Goal: Transaction & Acquisition: Purchase product/service

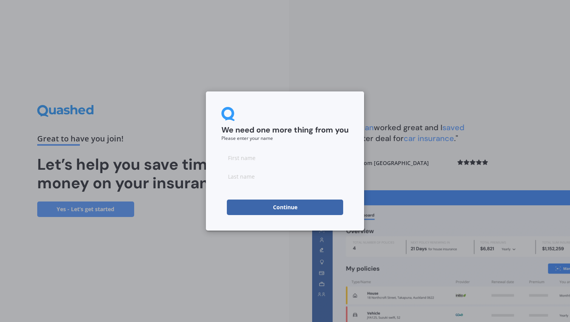
click at [258, 166] on div at bounding box center [285, 167] width 127 height 34
click at [254, 162] on input at bounding box center [285, 158] width 127 height 16
type input "Bryce"
type input "Crawford"
click at [195, 241] on div "We need one more thing from you Please enter your name Bryce Crawford Continue" at bounding box center [285, 161] width 570 height 322
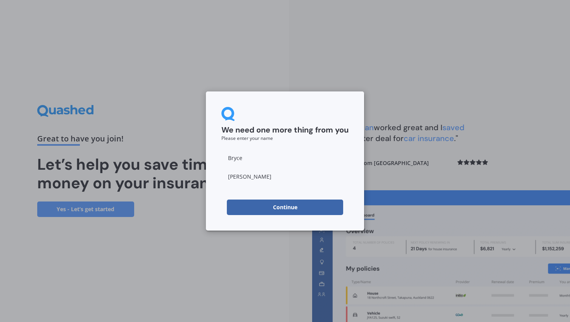
click at [255, 208] on button "Continue" at bounding box center [285, 208] width 116 height 16
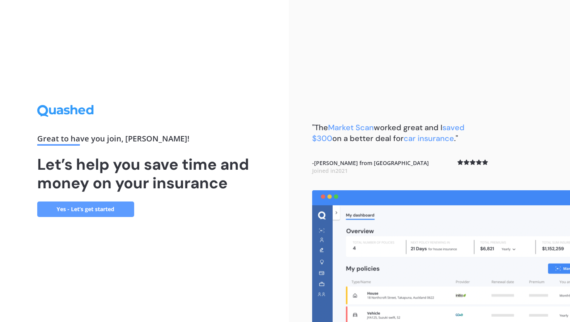
click at [69, 211] on link "Yes - Let’s get started" at bounding box center [85, 210] width 97 height 16
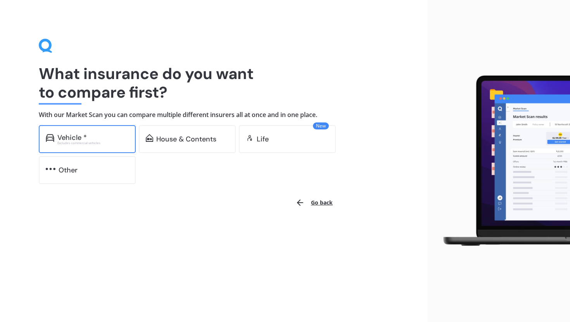
click at [90, 130] on div "Vehicle * Excludes commercial vehicles" at bounding box center [87, 139] width 97 height 28
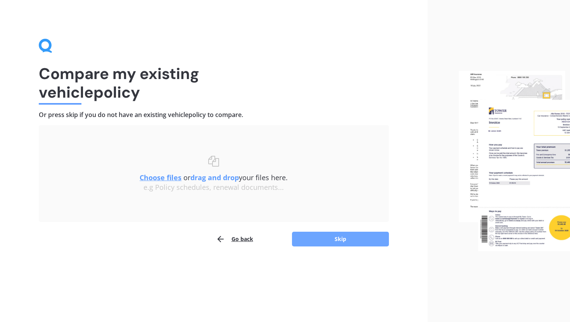
click at [320, 239] on button "Skip" at bounding box center [340, 239] width 97 height 15
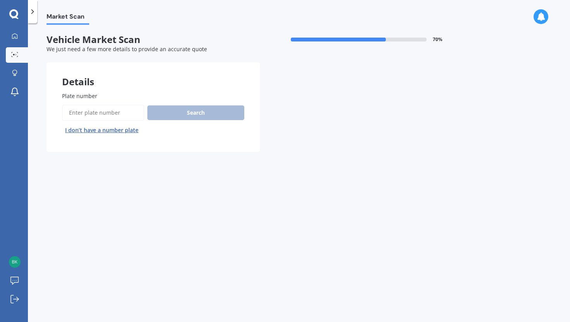
click at [76, 113] on input "Plate number" at bounding box center [103, 113] width 82 height 16
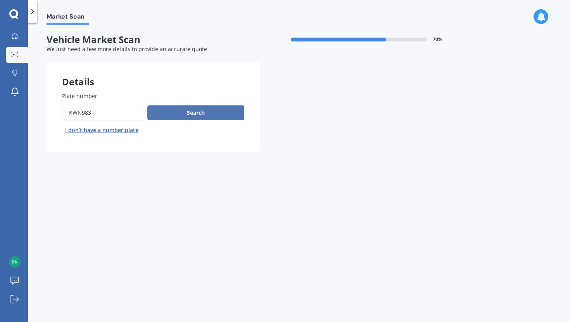
type input "kwn983"
click at [170, 113] on button "Search" at bounding box center [195, 113] width 97 height 15
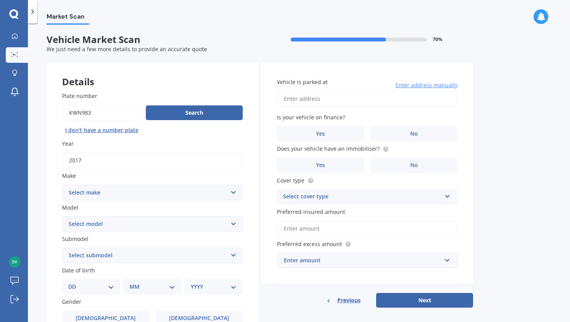
click at [87, 193] on select "Select make AC ALFA ROMEO ASTON MARTIN AUDI AUSTIN BEDFORD Bentley BMW BYD CADI…" at bounding box center [152, 193] width 181 height 16
select select "MITSUBISHI"
click at [62, 185] on select "Select make AC ALFA ROMEO ASTON MARTIN AUDI AUSTIN BEDFORD Bentley BMW BYD CADI…" at bounding box center [152, 193] width 181 height 16
click at [91, 223] on select "Select model 380 Airtrek Aspire ASX Canter Carisma Challenger Challenger Diesel…" at bounding box center [152, 224] width 181 height 16
select select "PAJERO"
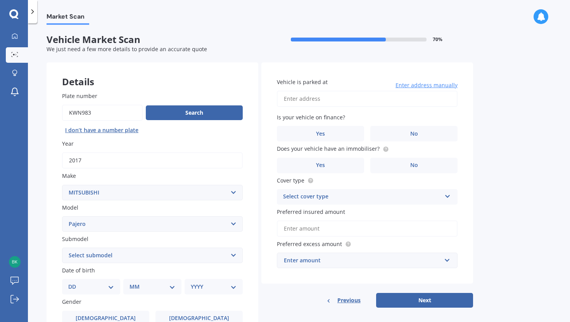
click at [62, 217] on select "Select model 380 Airtrek Aspire ASX Canter Carisma Challenger Challenger Diesel…" at bounding box center [152, 224] width 181 height 16
click at [81, 255] on select "Select submodel (All other diesel) (All other petrol) Exceed 3.2 Turbo Diesel E…" at bounding box center [152, 256] width 181 height 16
select select "SPORT VRX"
click at [62, 249] on select "Select submodel (All other diesel) (All other petrol) Exceed 3.2 Turbo Diesel E…" at bounding box center [152, 256] width 181 height 16
click at [55, 270] on div "Plate number Search I don’t have a number plate Year 2017 Make Select make AC A…" at bounding box center [153, 256] width 212 height 360
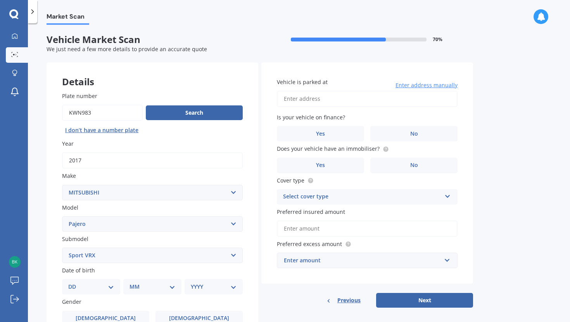
click at [48, 227] on div "Plate number Search I don’t have a number plate Year 2017 Make Select make AC A…" at bounding box center [153, 256] width 212 height 360
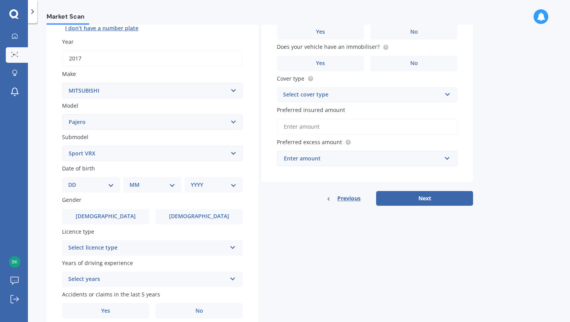
scroll to position [109, 0]
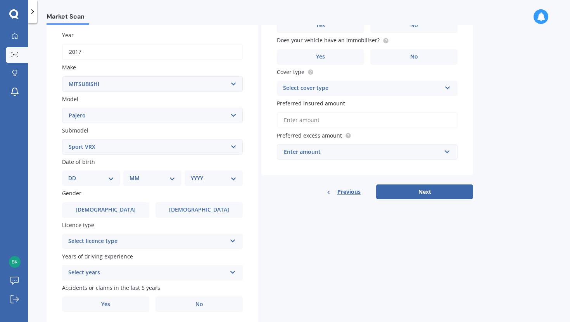
click at [81, 173] on div "DD 01 02 03 04 05 06 07 08 09 10 11 12 13 14 15 16 17 18 19 20 21 22 23 24 25 2…" at bounding box center [91, 179] width 58 height 16
click at [81, 177] on select "DD 01 02 03 04 05 06 07 08 09 10 11 12 13 14 15 16 17 18 19 20 21 22 23 24 25 2…" at bounding box center [91, 178] width 46 height 9
select select "28"
click at [74, 175] on select "DD 01 02 03 04 05 06 07 08 09 10 11 12 13 14 15 16 17 18 19 20 21 22 23 24 25 2…" at bounding box center [91, 178] width 46 height 9
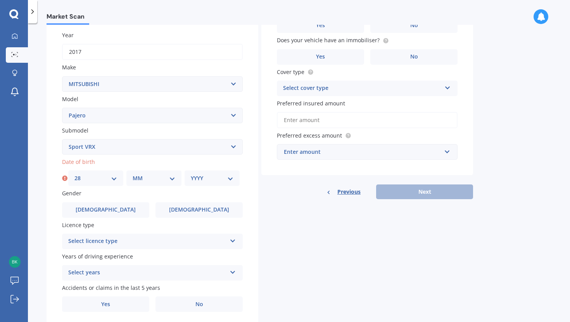
click at [137, 181] on select "MM 01 02 03 04 05 06 07 08 09 10 11 12" at bounding box center [154, 178] width 43 height 9
select select "05"
click at [133, 175] on select "MM 01 02 03 04 05 06 07 08 09 10 11 12" at bounding box center [154, 178] width 43 height 9
click at [200, 180] on select "YYYY 2025 2024 2023 2022 2021 2020 2019 2018 2017 2016 2015 2014 2013 2012 2011…" at bounding box center [212, 178] width 43 height 9
select select "1981"
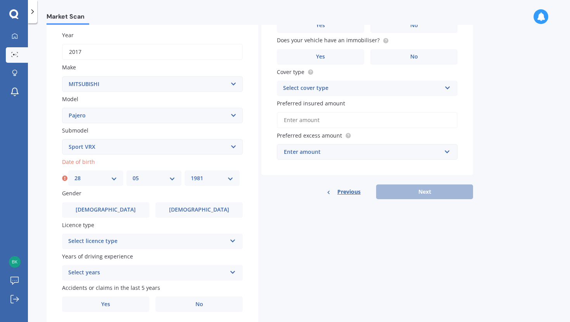
click at [191, 175] on select "YYYY 2025 2024 2023 2022 2021 2020 2019 2018 2017 2016 2015 2014 2013 2012 2011…" at bounding box center [212, 178] width 43 height 9
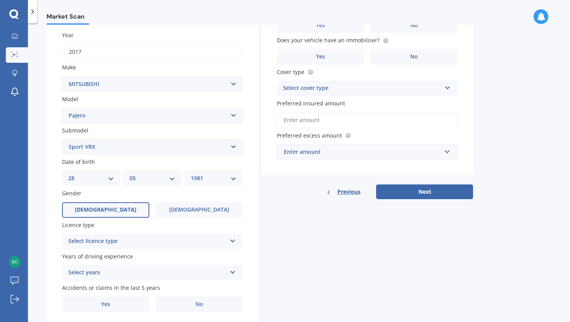
click at [100, 213] on span "Male" at bounding box center [106, 210] width 62 height 7
click at [0, 0] on input "Male" at bounding box center [0, 0] width 0 height 0
click at [103, 243] on div "Select licence type" at bounding box center [147, 241] width 158 height 9
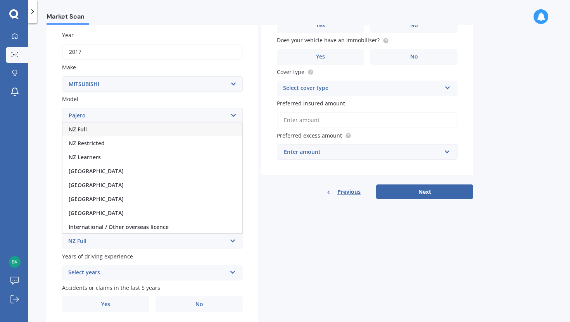
click at [85, 133] on span "NZ Full" at bounding box center [78, 129] width 18 height 7
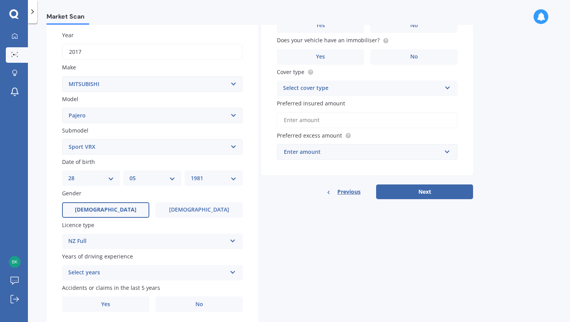
click at [92, 279] on div "Select years 5 or more years 4 years 3 years 2 years 1 year" at bounding box center [152, 273] width 181 height 16
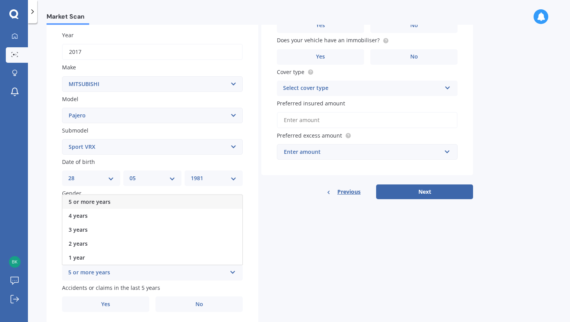
click at [76, 204] on span "5 or more years" at bounding box center [90, 201] width 42 height 7
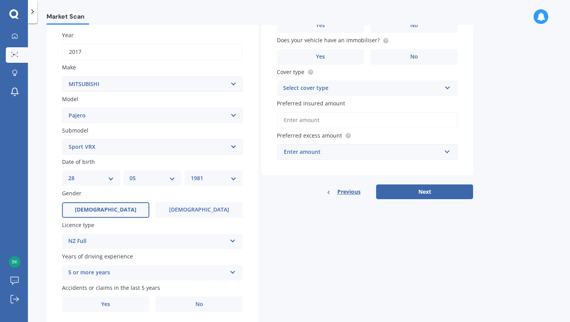
click at [49, 261] on div "Plate number Search I don’t have a number plate Year 2017 Make Select make AC A…" at bounding box center [153, 148] width 212 height 360
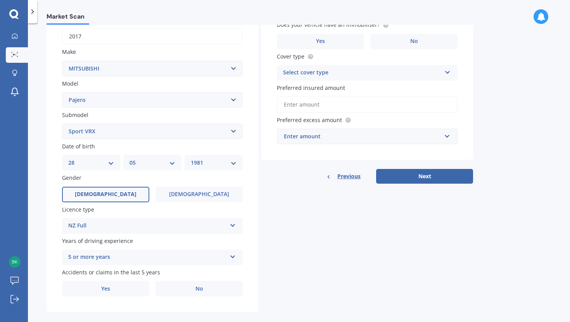
scroll to position [136, 0]
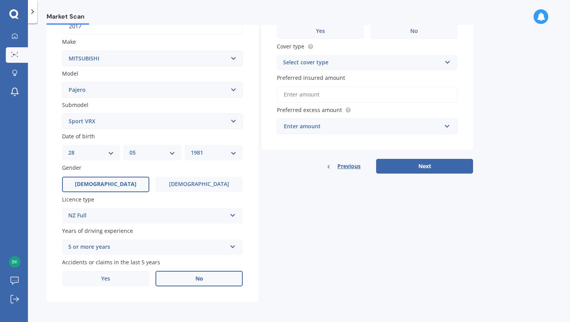
click at [185, 279] on label "No" at bounding box center [199, 279] width 87 height 16
click at [0, 0] on input "No" at bounding box center [0, 0] width 0 height 0
click at [282, 279] on div "Details Plate number Search I don’t have a number plate Year 2017 Make Select m…" at bounding box center [260, 115] width 427 height 374
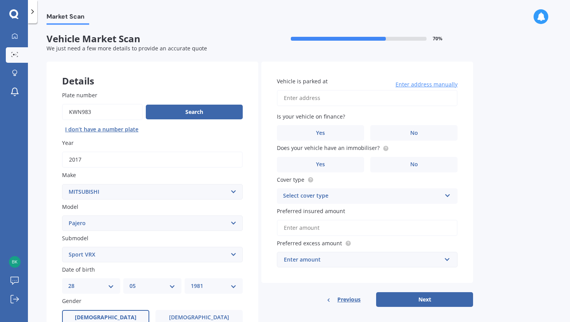
scroll to position [0, 0]
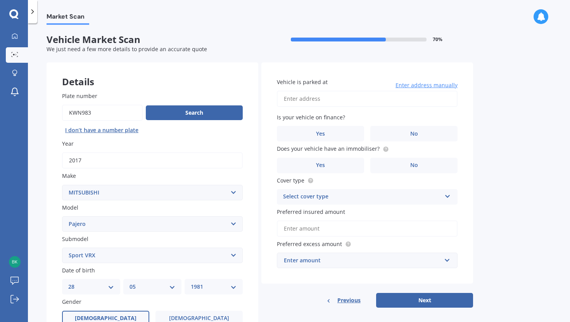
click at [295, 98] on input "Vehicle is parked at" at bounding box center [367, 99] width 181 height 16
type input "[STREET_ADDRESS]"
click at [402, 138] on label "No" at bounding box center [413, 134] width 87 height 16
click at [0, 0] on input "No" at bounding box center [0, 0] width 0 height 0
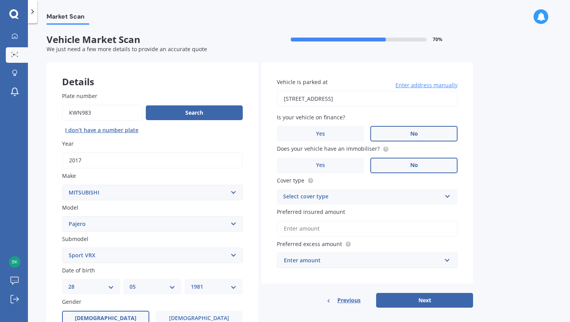
click at [398, 168] on label "No" at bounding box center [413, 166] width 87 height 16
click at [0, 0] on input "No" at bounding box center [0, 0] width 0 height 0
click at [302, 198] on div "Select cover type" at bounding box center [362, 196] width 158 height 9
click at [302, 213] on span "Comprehensive" at bounding box center [304, 211] width 41 height 7
click at [294, 230] on input "Preferred insured amount" at bounding box center [367, 229] width 181 height 16
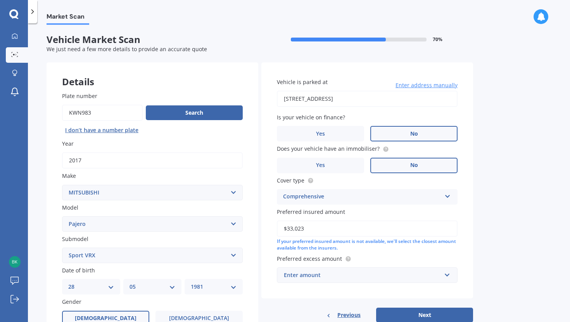
type input "$33,023"
click at [293, 274] on div "Enter amount" at bounding box center [363, 275] width 158 height 9
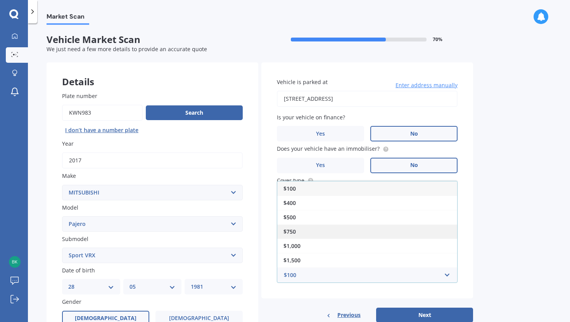
click at [288, 231] on span "$750" at bounding box center [290, 231] width 12 height 7
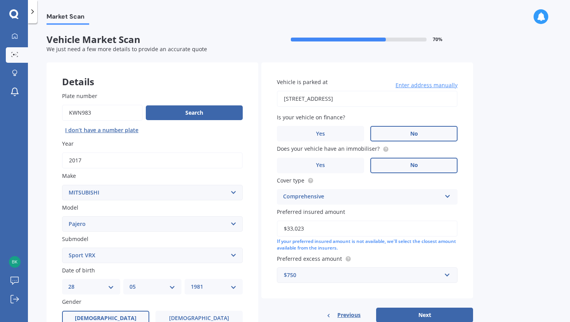
click at [295, 293] on div "Vehicle is parked at 126 High Street, Bulls 4818 Enter address manually Is your…" at bounding box center [367, 180] width 212 height 236
click at [419, 313] on button "Next" at bounding box center [424, 315] width 97 height 15
select select "28"
select select "05"
select select "1981"
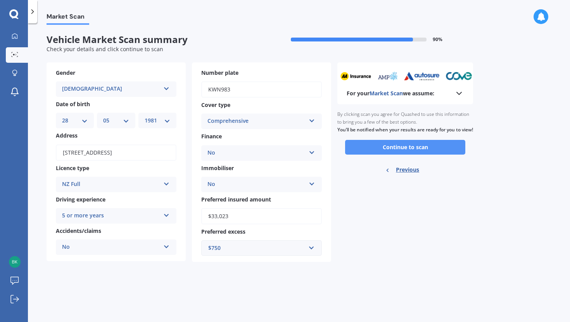
click at [357, 155] on button "Continue to scan" at bounding box center [405, 147] width 120 height 15
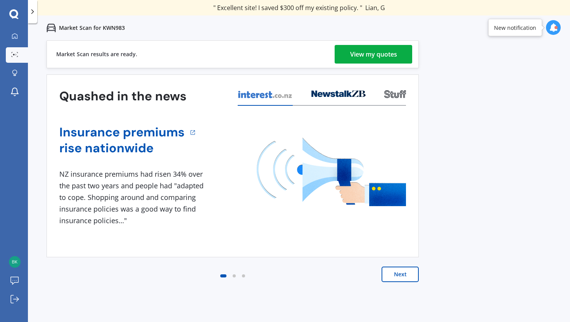
click at [373, 57] on div "View my quotes" at bounding box center [373, 54] width 47 height 19
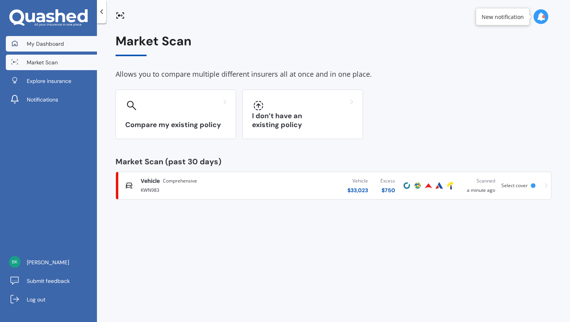
click at [36, 42] on span "My Dashboard" at bounding box center [45, 44] width 37 height 8
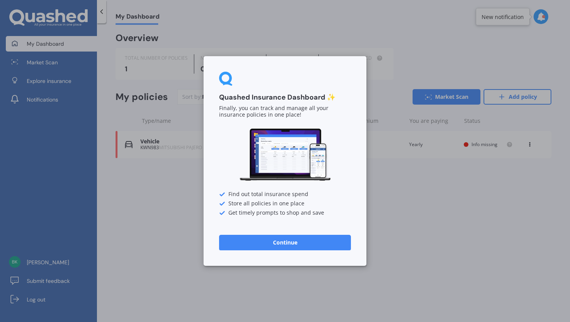
click at [255, 244] on button "Continue" at bounding box center [285, 243] width 132 height 16
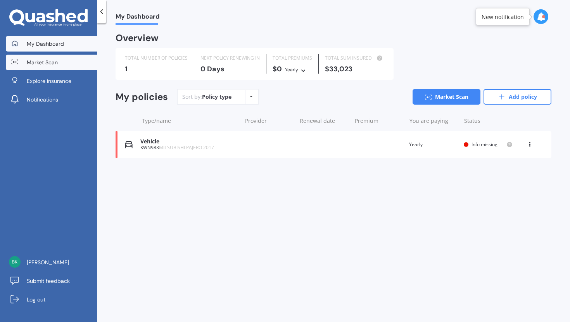
click at [30, 63] on span "Market Scan" at bounding box center [42, 63] width 31 height 8
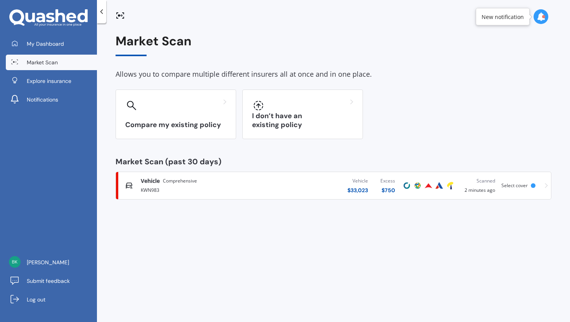
click at [263, 187] on div "KWN983" at bounding box center [202, 189] width 123 height 9
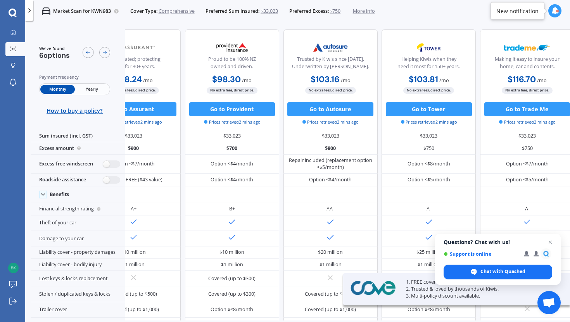
scroll to position [0, 161]
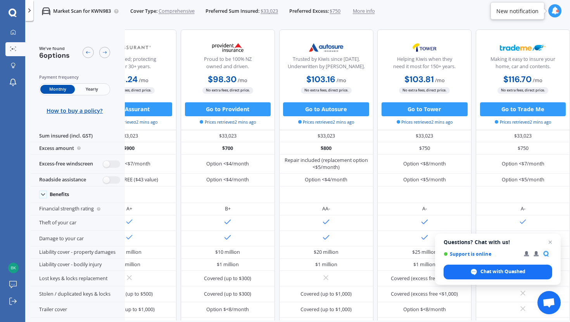
click at [83, 88] on span "Yearly" at bounding box center [92, 89] width 34 height 9
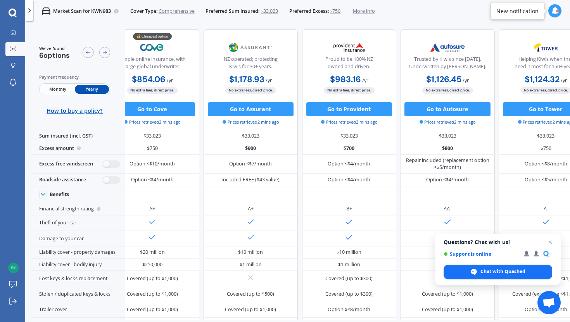
scroll to position [0, 0]
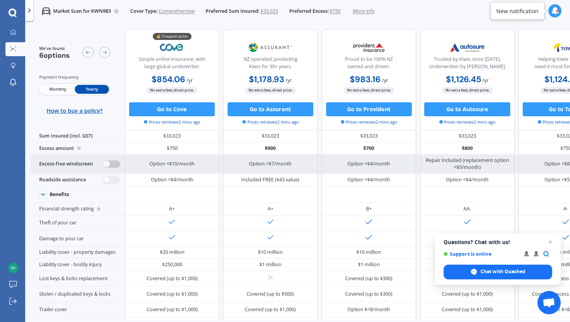
click at [105, 164] on label at bounding box center [111, 164] width 17 height 7
radio input "true"
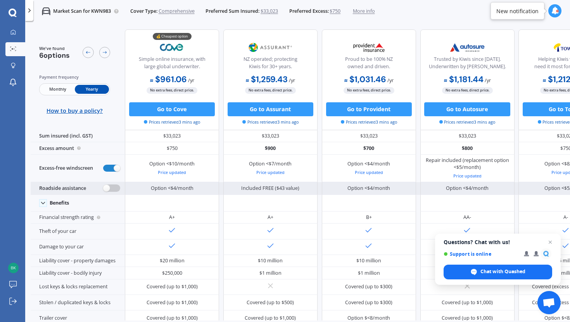
click at [107, 188] on label at bounding box center [111, 188] width 17 height 7
radio input "true"
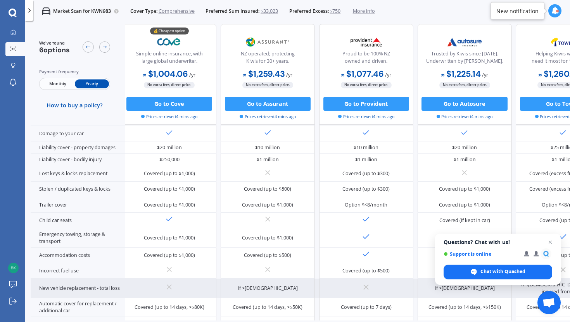
scroll to position [0, 3]
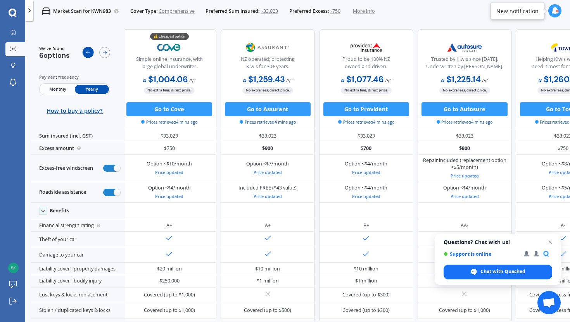
click at [85, 53] on div at bounding box center [88, 52] width 11 height 11
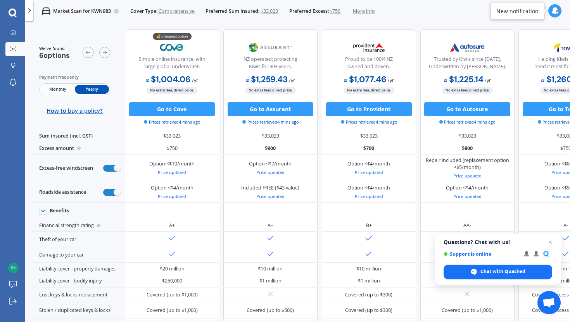
click at [364, 12] on span "More info" at bounding box center [364, 11] width 22 height 7
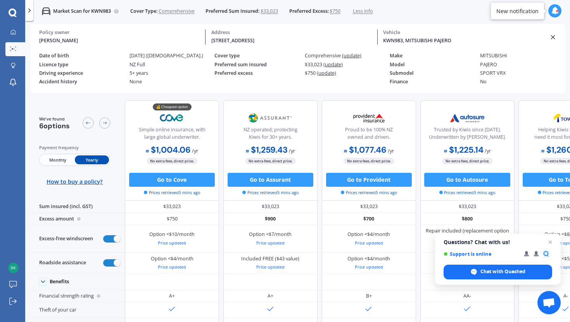
click at [553, 37] on line at bounding box center [552, 36] width 3 height 3
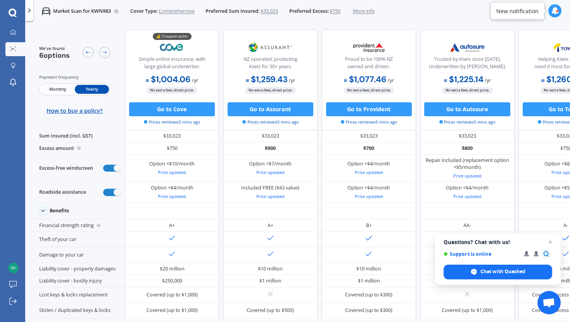
click at [30, 12] on icon at bounding box center [29, 10] width 7 height 7
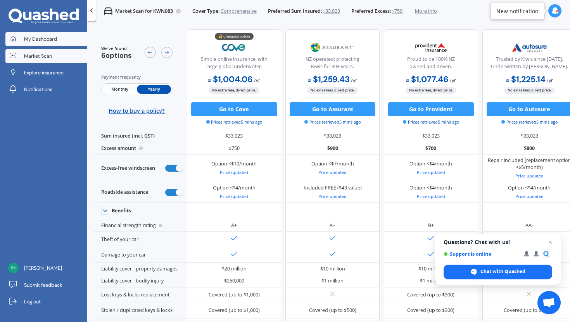
click at [29, 37] on span "My Dashboard" at bounding box center [40, 39] width 33 height 7
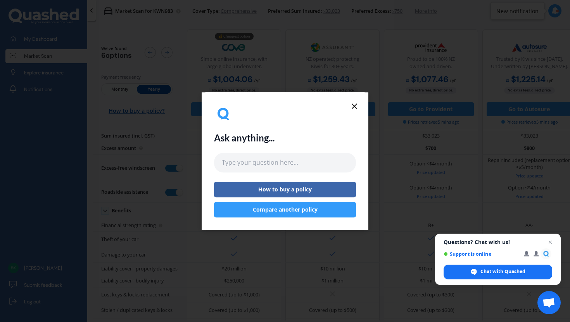
click at [355, 107] on icon at bounding box center [354, 106] width 9 height 9
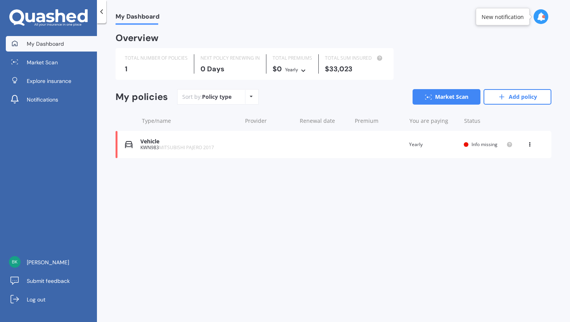
click at [529, 145] on icon at bounding box center [529, 143] width 5 height 5
click at [511, 163] on div "View policy" at bounding box center [512, 160] width 77 height 16
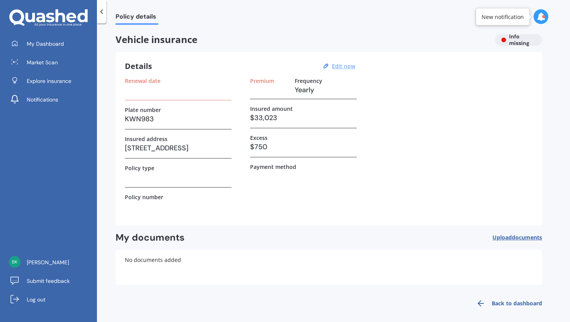
click at [343, 65] on u "Edit now" at bounding box center [343, 65] width 23 height 7
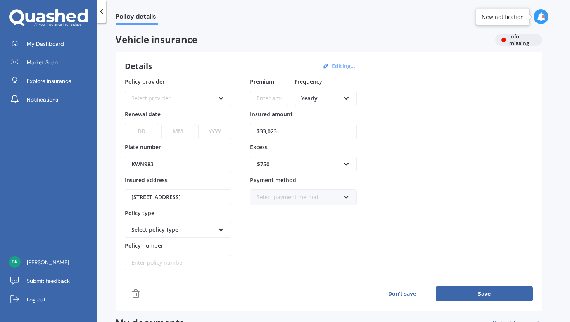
click at [143, 99] on div "Select provider" at bounding box center [173, 98] width 83 height 9
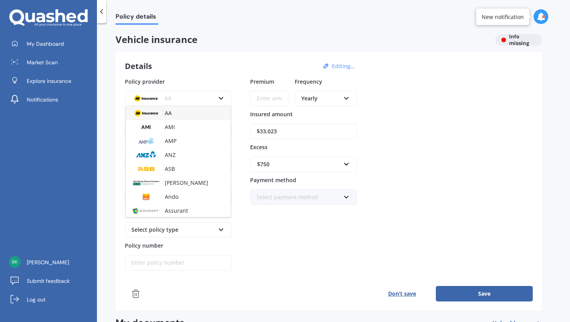
click at [173, 79] on label "Policy provider" at bounding box center [177, 81] width 104 height 7
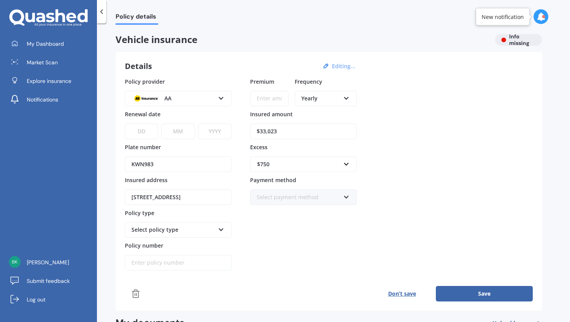
click at [140, 132] on select "DD 01 02 03 04 05 06 07 08 09 10 11 12 13 14 15 16 17 18 19 20 21 22 23 24 25 2…" at bounding box center [141, 132] width 33 height 16
select select "20"
click at [125, 124] on select "DD 01 02 03 04 05 06 07 08 09 10 11 12 13 14 15 16 17 18 19 20 21 22 23 24 25 2…" at bounding box center [141, 132] width 33 height 16
click at [175, 132] on select "MM 01 02 03 04 05 06 07 08 09 10 11 12" at bounding box center [177, 132] width 33 height 16
select select "01"
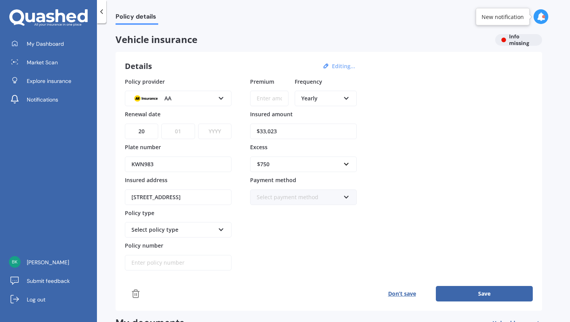
click at [161, 124] on select "MM 01 02 03 04 05 06 07 08 09 10 11 12" at bounding box center [177, 132] width 33 height 16
click at [215, 126] on select "YYYY 2027 2026 2025 2024 2023 2022 2021 2020 2019 2018 2017 2016 2015 2014 2013…" at bounding box center [214, 132] width 33 height 16
select select "1983"
click at [198, 124] on select "YYYY 2027 2026 2025 2024 2023 2022 2021 2020 2019 2018 2017 2016 2015 2014 2013…" at bounding box center [214, 132] width 33 height 16
click at [166, 231] on div "Select policy type" at bounding box center [173, 230] width 83 height 9
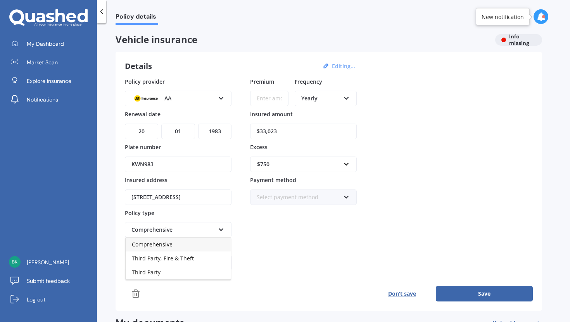
click at [163, 248] on span "Comprehensive" at bounding box center [152, 244] width 41 height 7
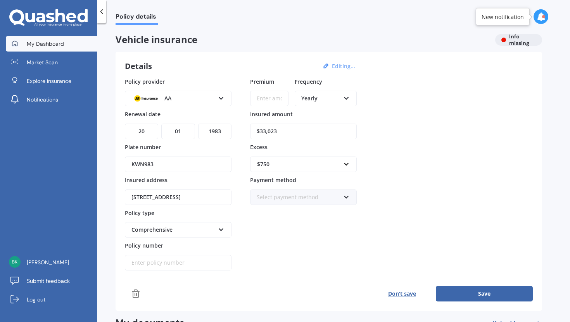
click at [63, 42] on span "My Dashboard" at bounding box center [45, 44] width 37 height 8
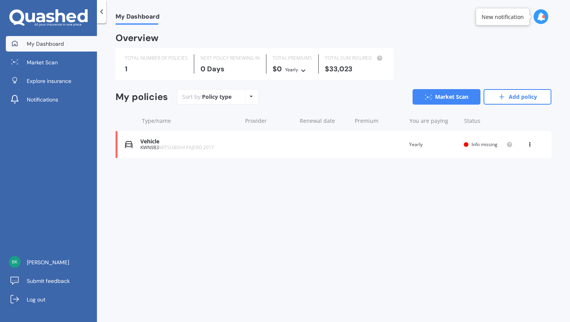
click at [216, 100] on div "Policy type" at bounding box center [216, 97] width 29 height 8
click at [250, 97] on icon at bounding box center [251, 96] width 3 height 5
click at [530, 144] on icon at bounding box center [529, 143] width 5 height 5
click at [506, 172] on div "Delete" at bounding box center [512, 175] width 77 height 16
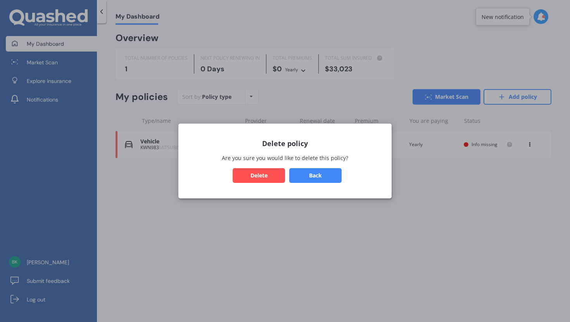
click at [273, 178] on button "Delete" at bounding box center [259, 175] width 52 height 15
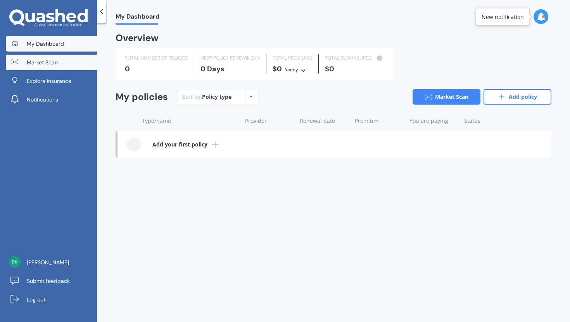
click at [37, 61] on span "Market Scan" at bounding box center [42, 63] width 31 height 8
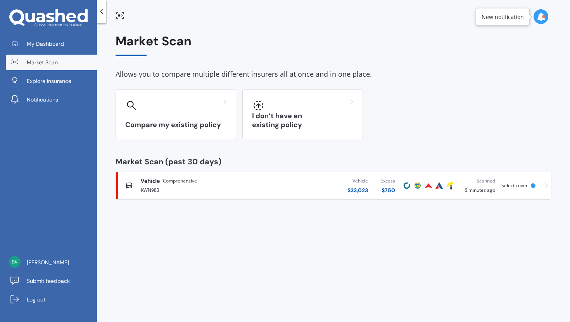
click at [277, 188] on div "Vehicle $ 33,023 Excess $ 750" at bounding box center [332, 185] width 138 height 23
